Goal: Information Seeking & Learning: Learn about a topic

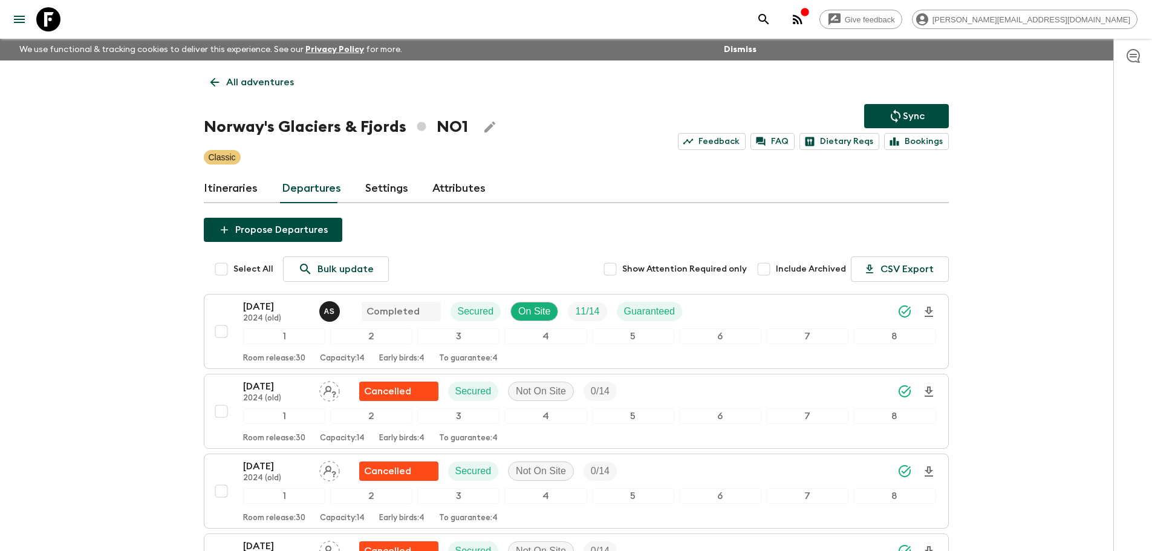
scroll to position [1003, 0]
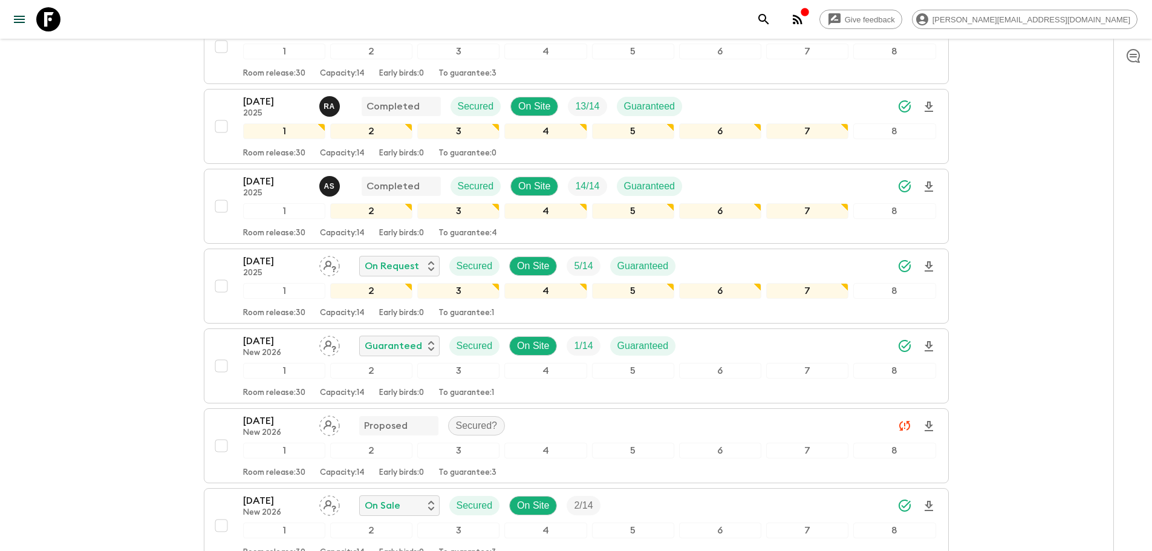
drag, startPoint x: 0, startPoint y: 0, endPoint x: 336, endPoint y: 53, distance: 339.8
click at [40, 18] on icon at bounding box center [48, 19] width 24 height 24
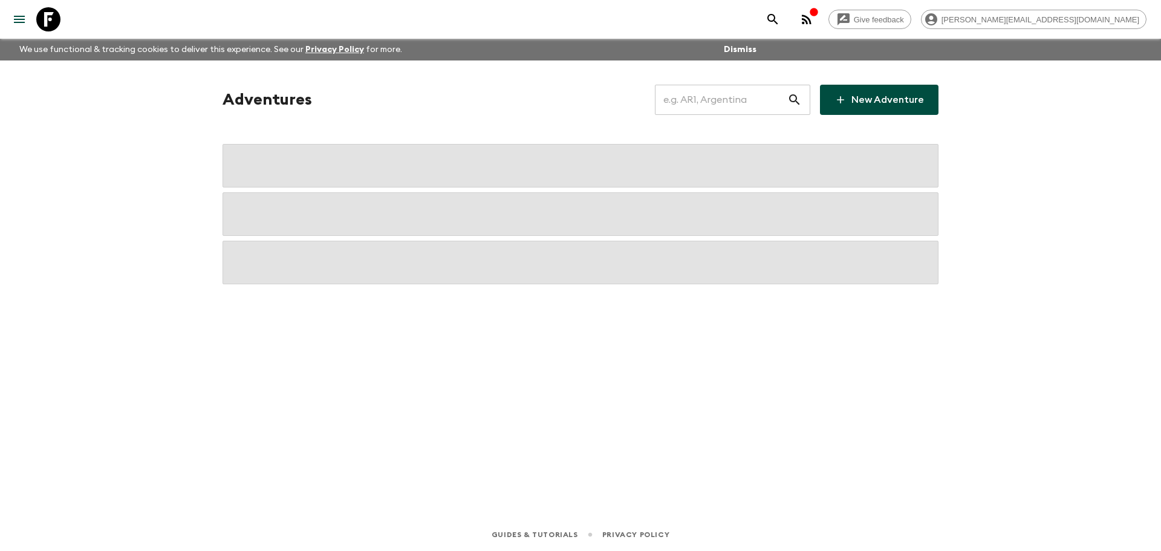
click at [726, 93] on input "text" at bounding box center [721, 100] width 132 height 34
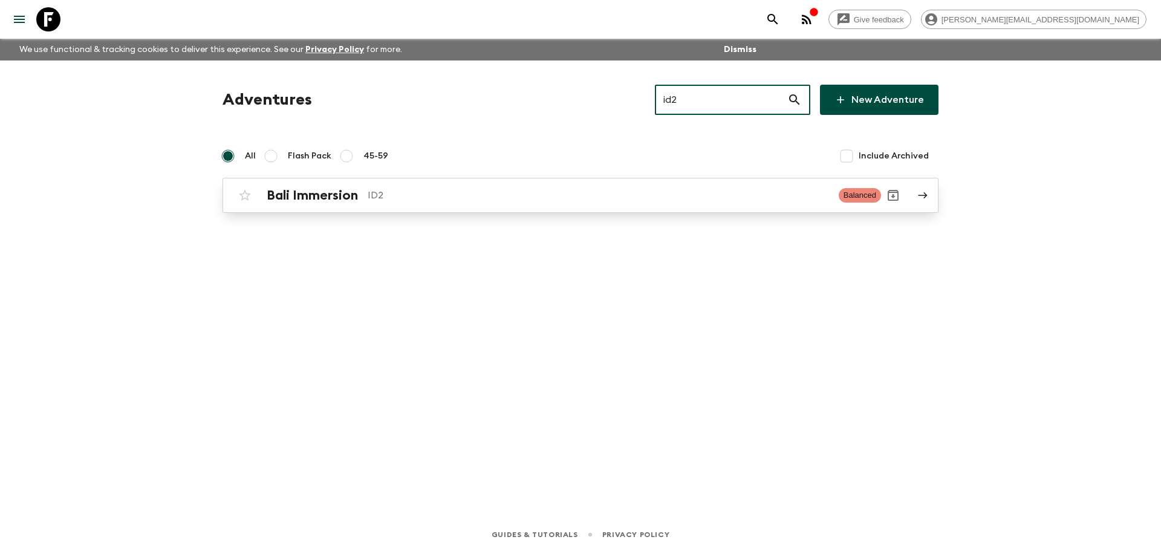
type input "id2"
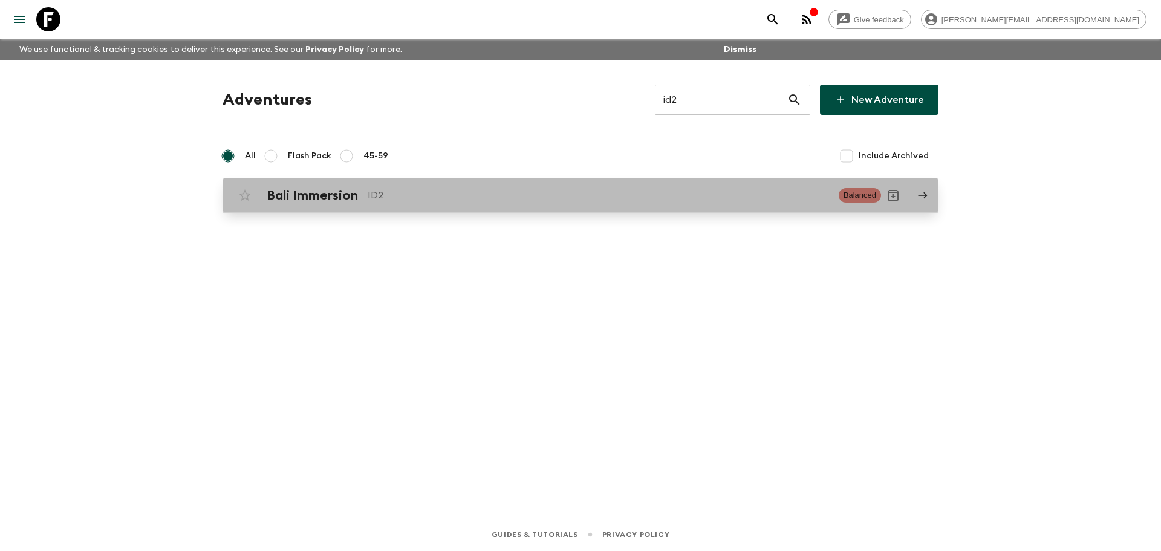
click at [663, 209] on link "Bali Immersion ID2 Balanced" at bounding box center [581, 195] width 716 height 35
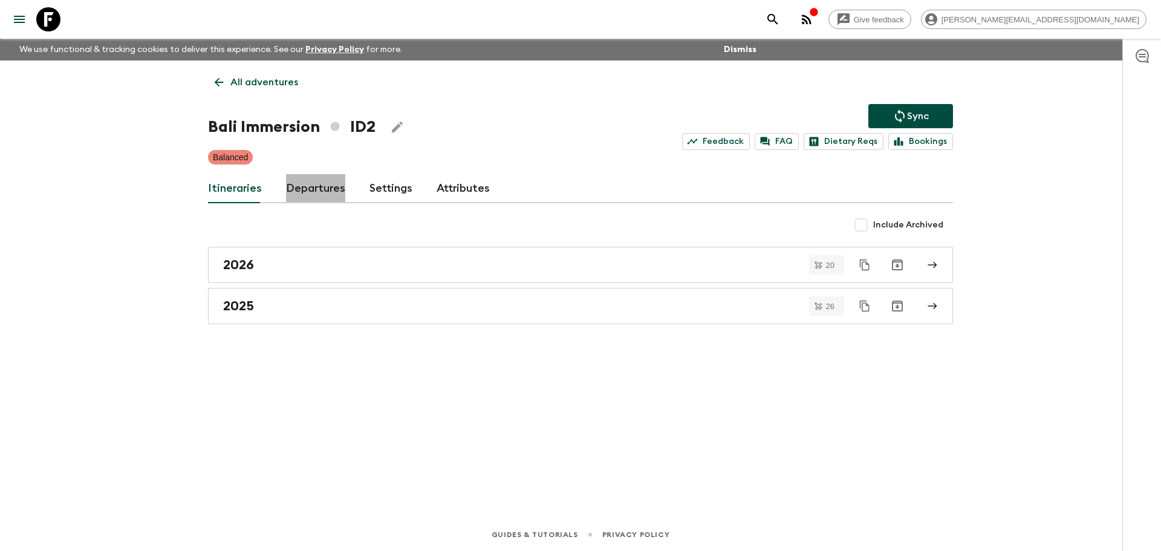
click at [316, 178] on link "Departures" at bounding box center [315, 188] width 59 height 29
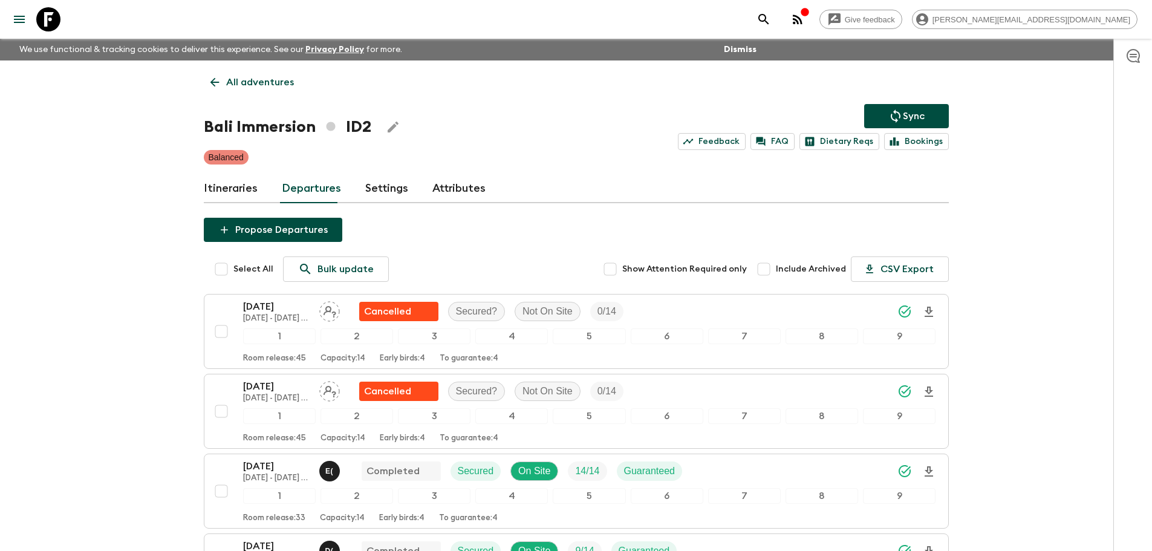
click at [52, 13] on icon at bounding box center [48, 19] width 24 height 24
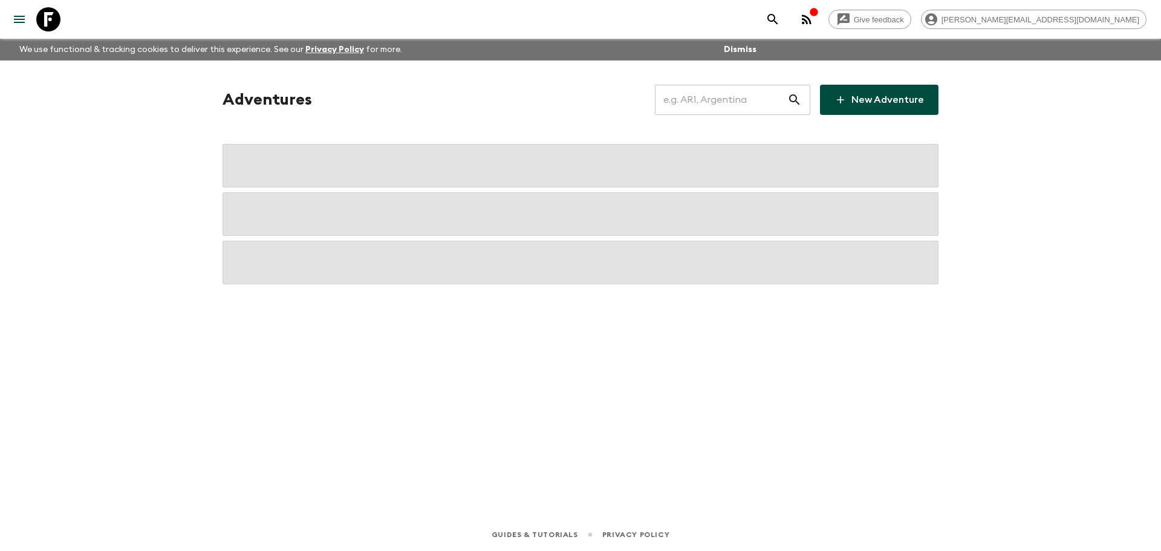
click at [769, 108] on input "text" at bounding box center [721, 100] width 132 height 34
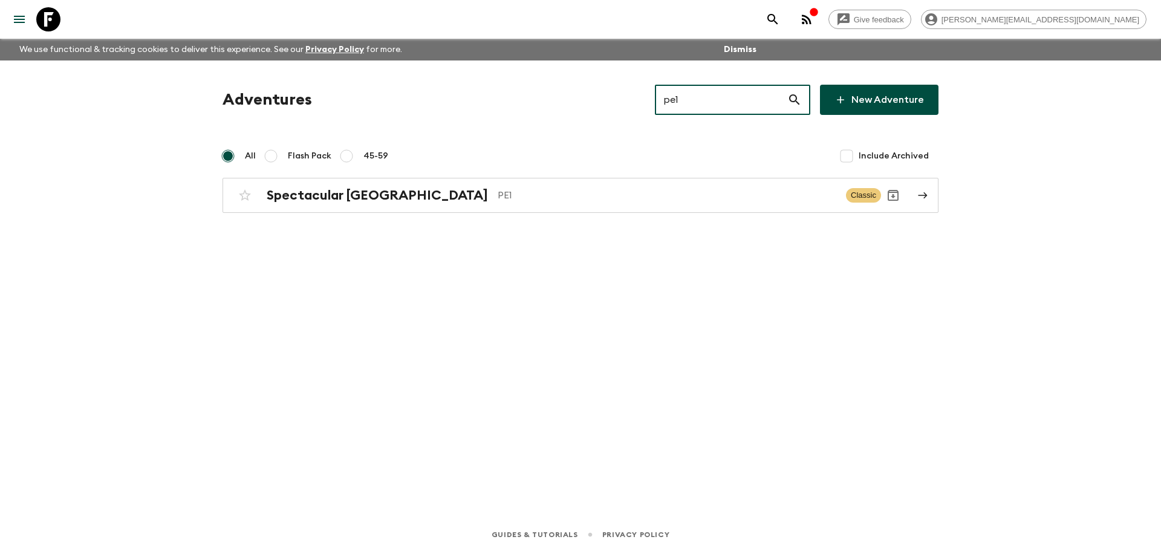
type input "pe1"
click at [608, 177] on div "Adventures pe1 ​ New Adventure All Flash Pack 45-59 Include Archived Spectacula…" at bounding box center [580, 149] width 745 height 128
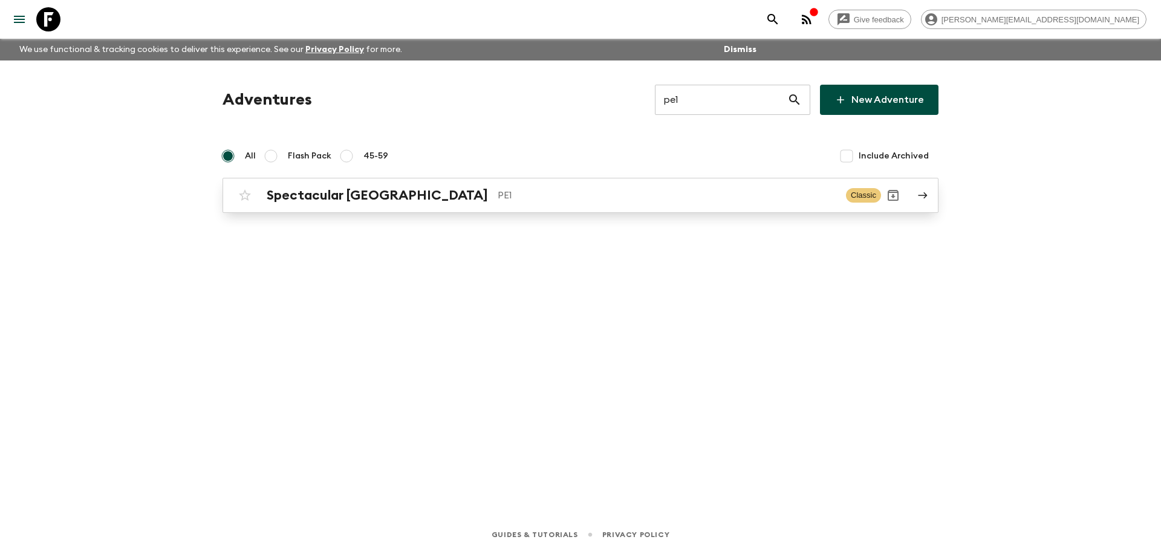
click at [549, 212] on link "Spectacular Peru PE1 Classic" at bounding box center [581, 195] width 716 height 35
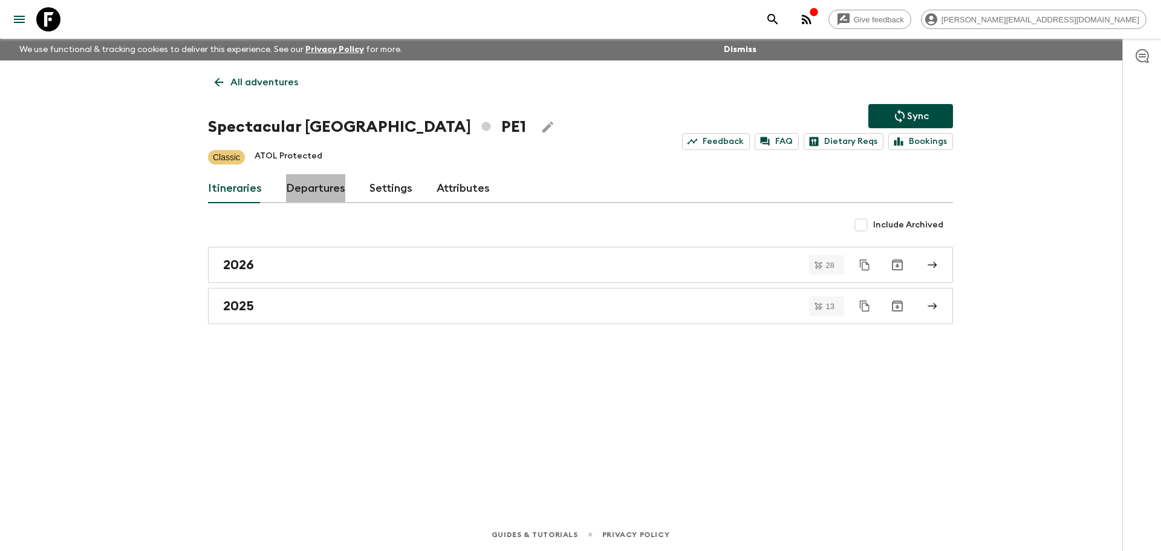
click at [306, 187] on link "Departures" at bounding box center [315, 188] width 59 height 29
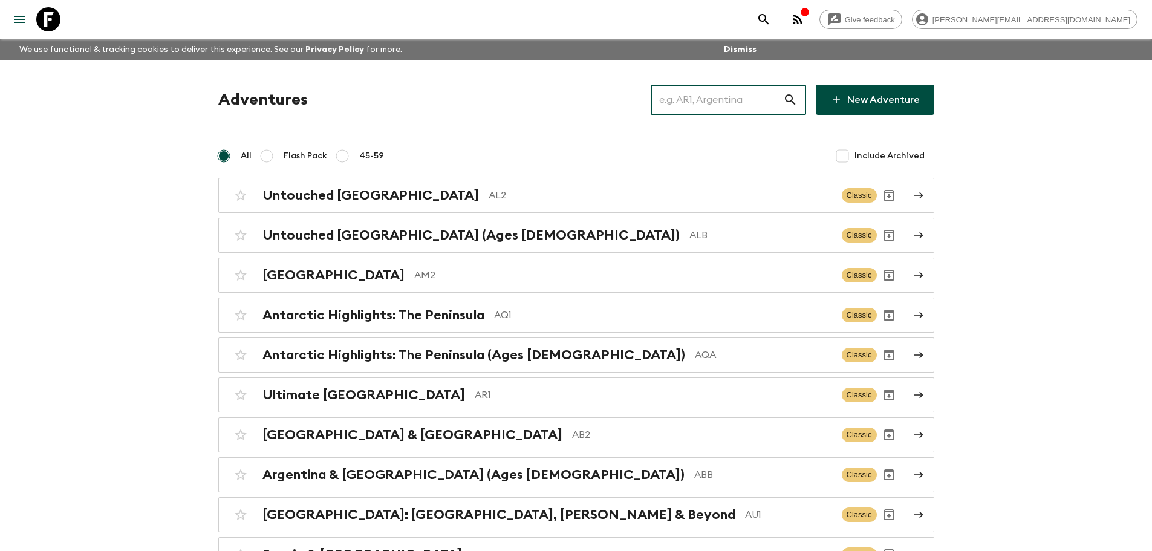
click at [684, 106] on input "text" at bounding box center [717, 100] width 132 height 34
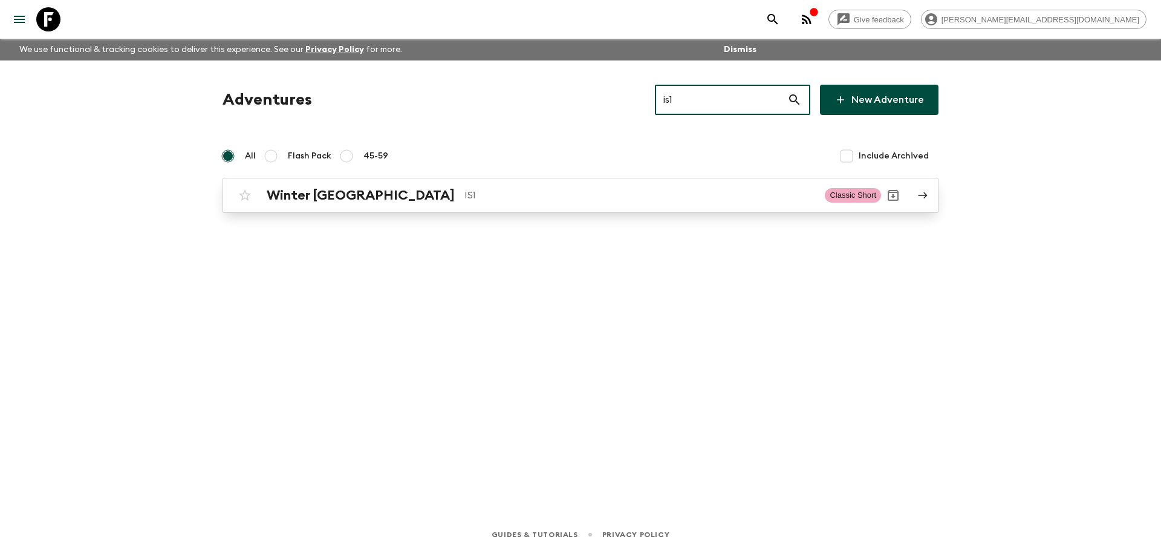
type input "is1"
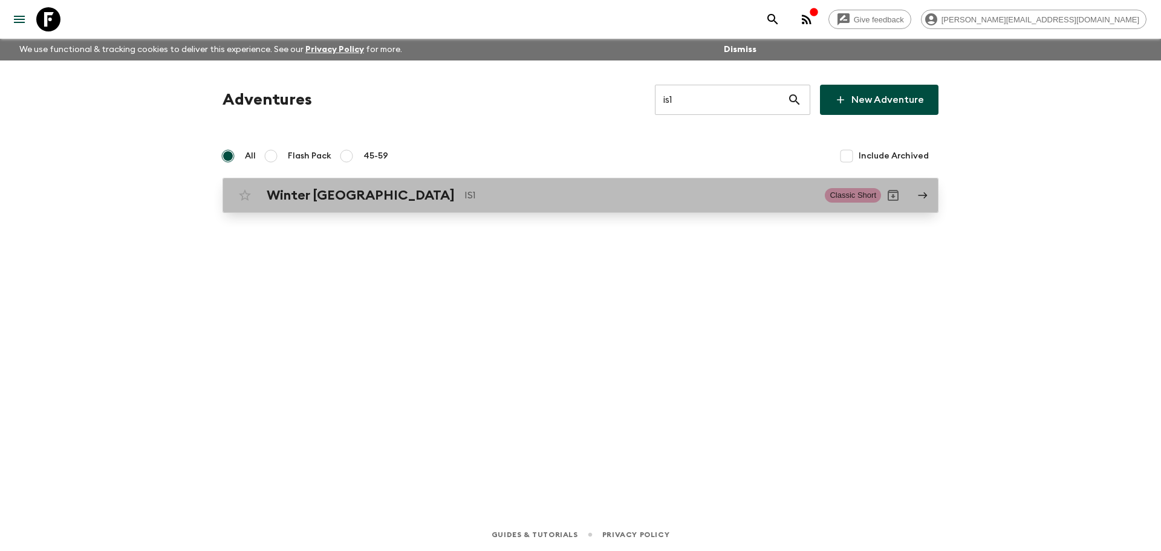
click at [672, 202] on p "IS1" at bounding box center [639, 195] width 351 height 15
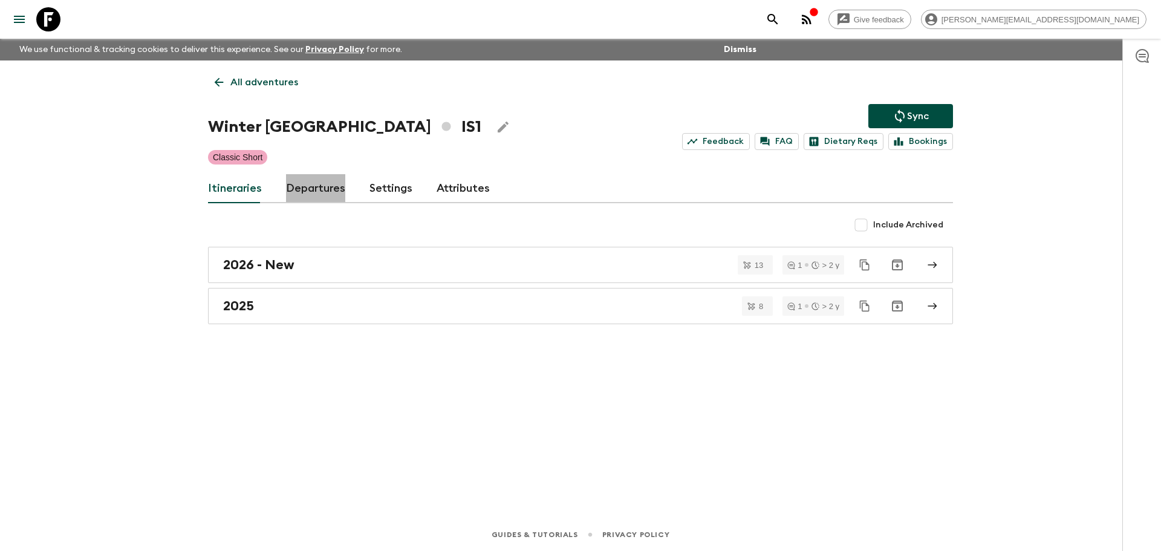
click at [325, 187] on link "Departures" at bounding box center [315, 188] width 59 height 29
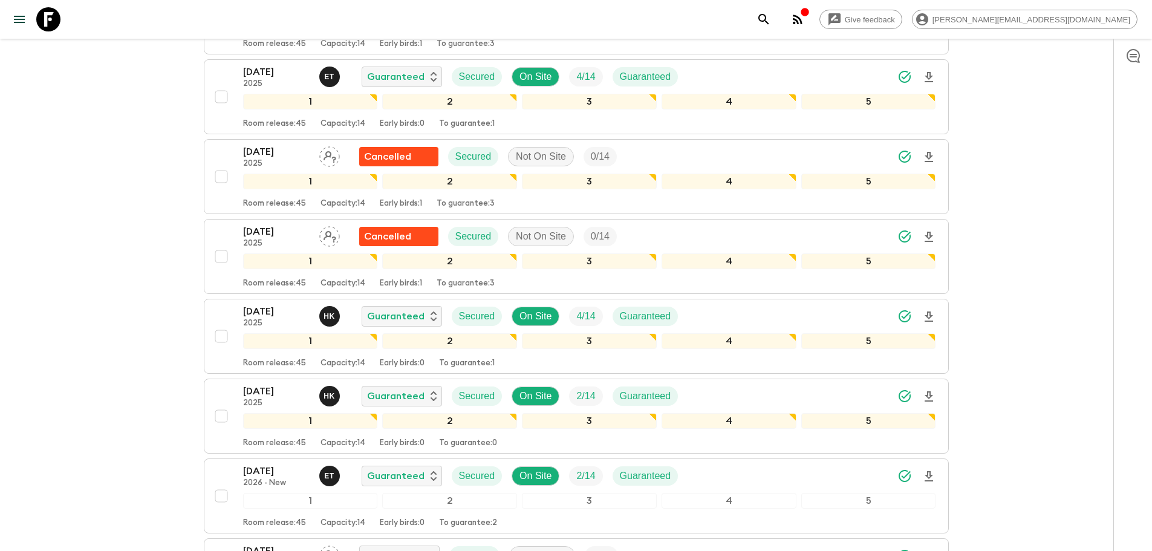
scroll to position [1667, 0]
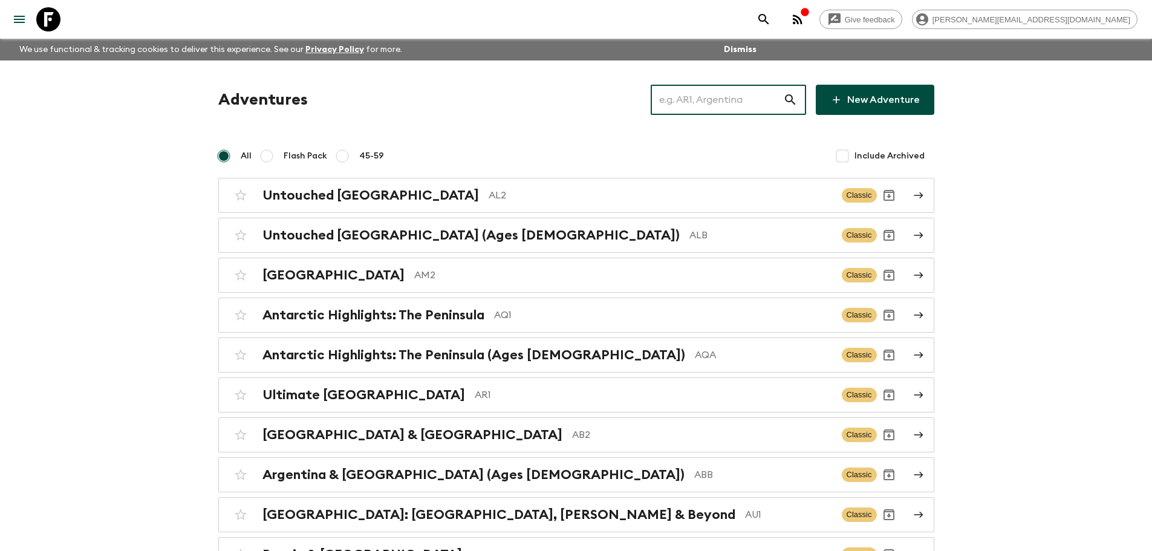
click at [732, 91] on input "text" at bounding box center [717, 100] width 132 height 34
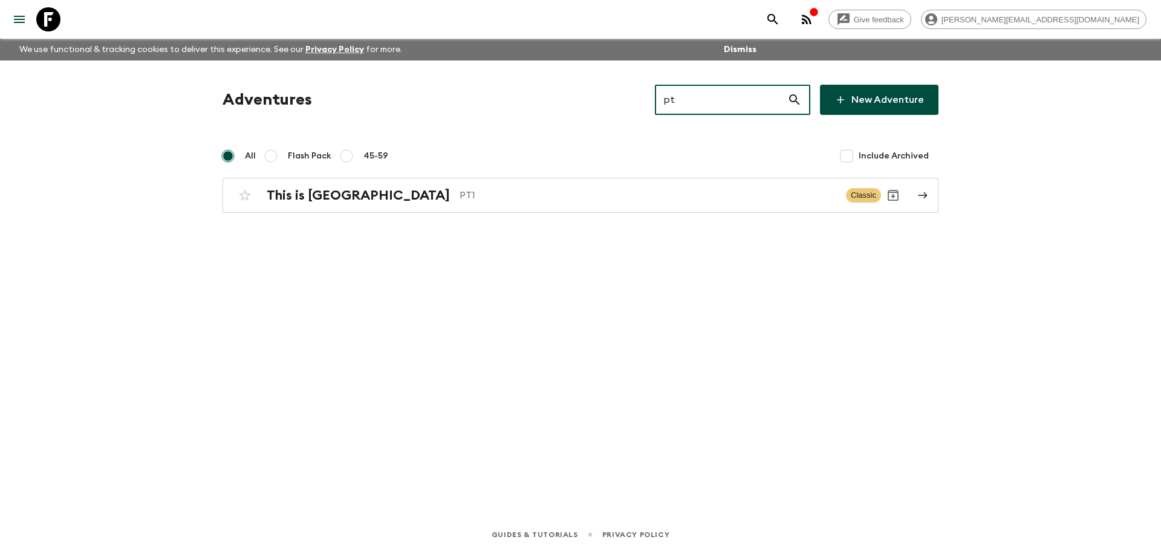
type input "p"
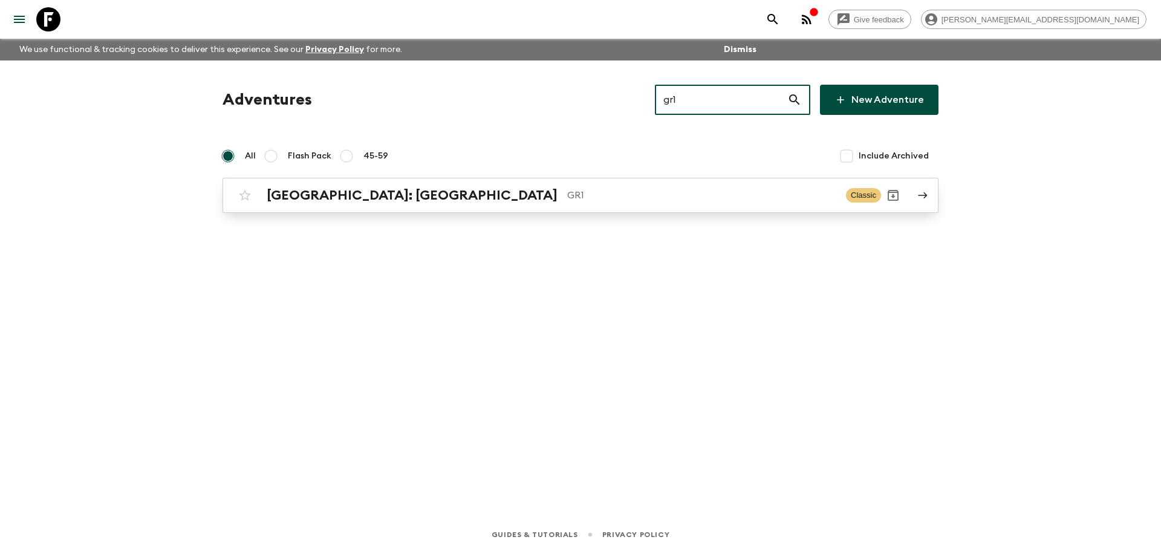
type input "gr1"
click at [636, 205] on div "Greece: Athens & the Islands GR1 Classic" at bounding box center [557, 195] width 648 height 24
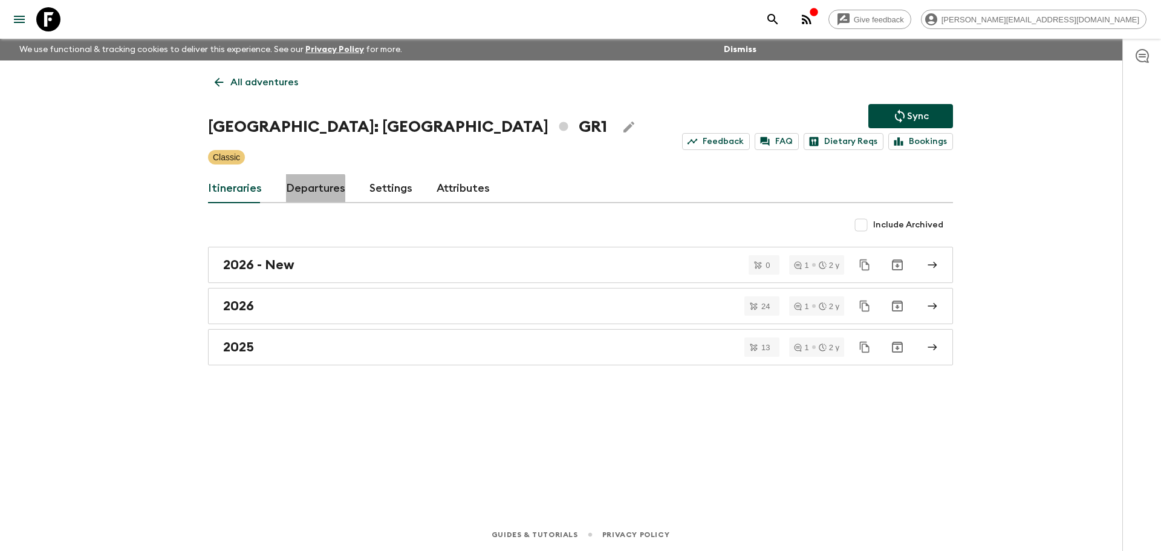
click at [306, 189] on link "Departures" at bounding box center [315, 188] width 59 height 29
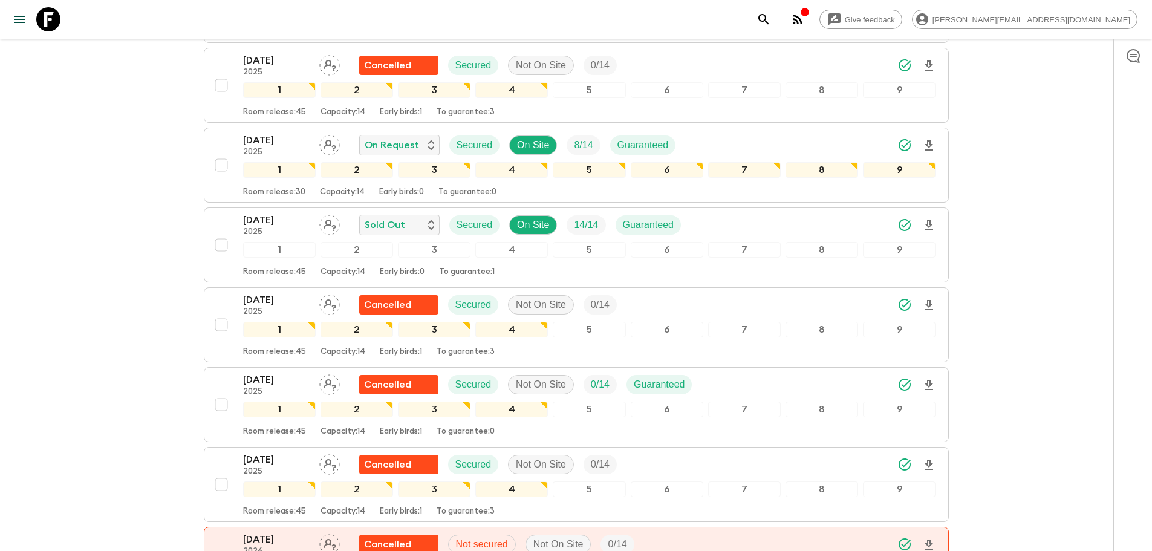
scroll to position [801, 0]
